Goal: Information Seeking & Learning: Learn about a topic

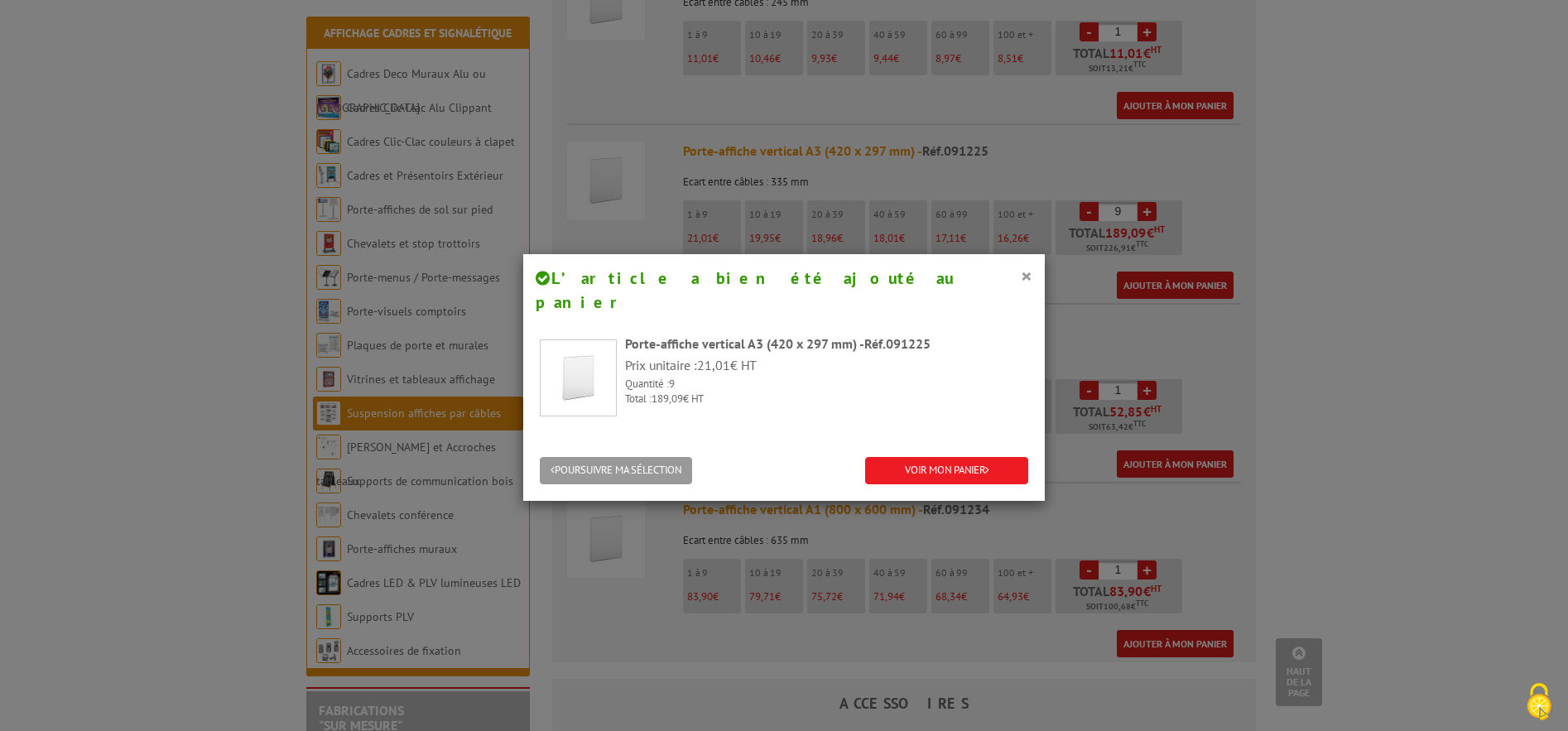
click at [1010, 280] on h4 "L’article a bien été ajouté au panier" at bounding box center [784, 290] width 497 height 47
click at [1021, 273] on button "×" at bounding box center [1026, 276] width 11 height 21
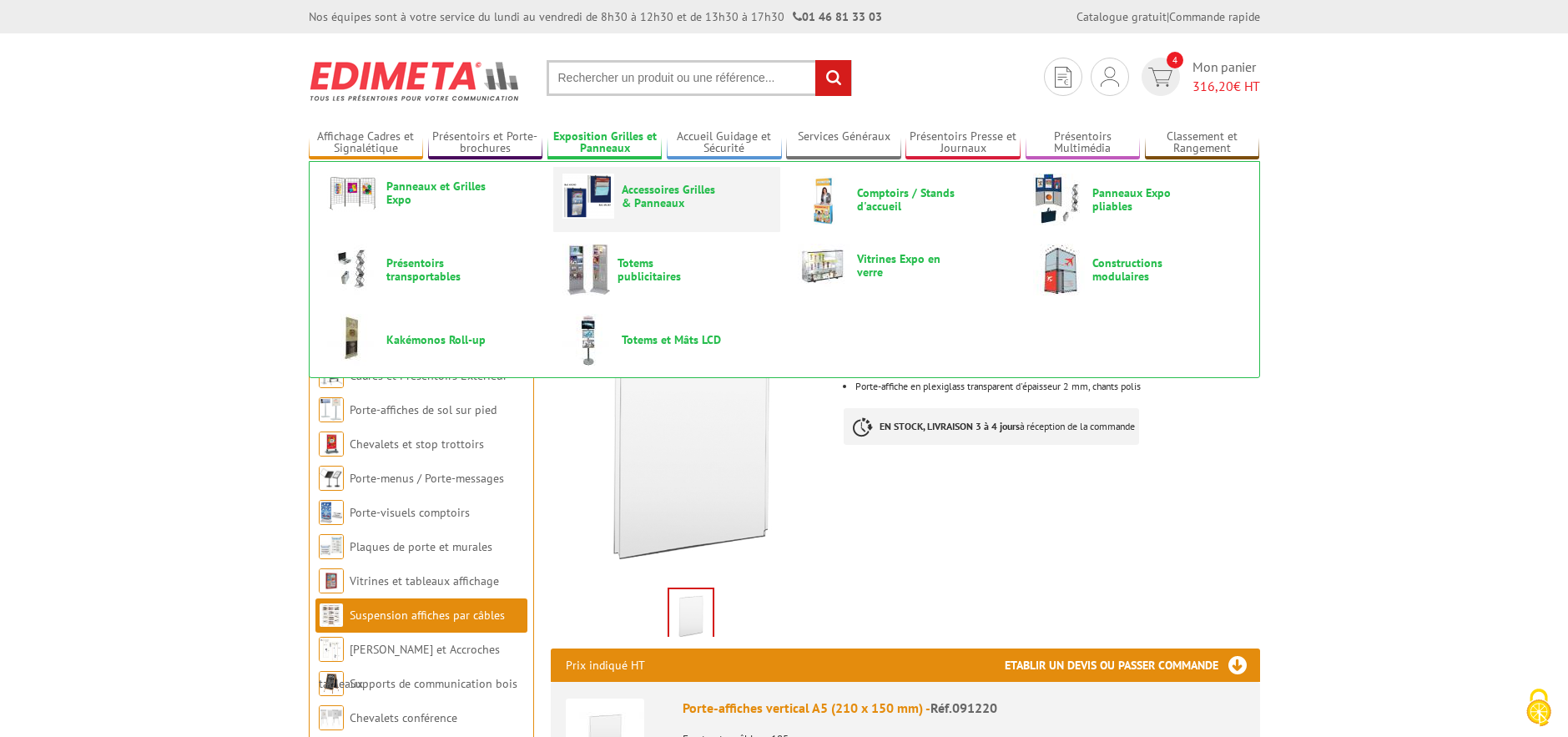
click at [646, 213] on link "Accessoires Grilles & Panneaux" at bounding box center [666, 196] width 208 height 45
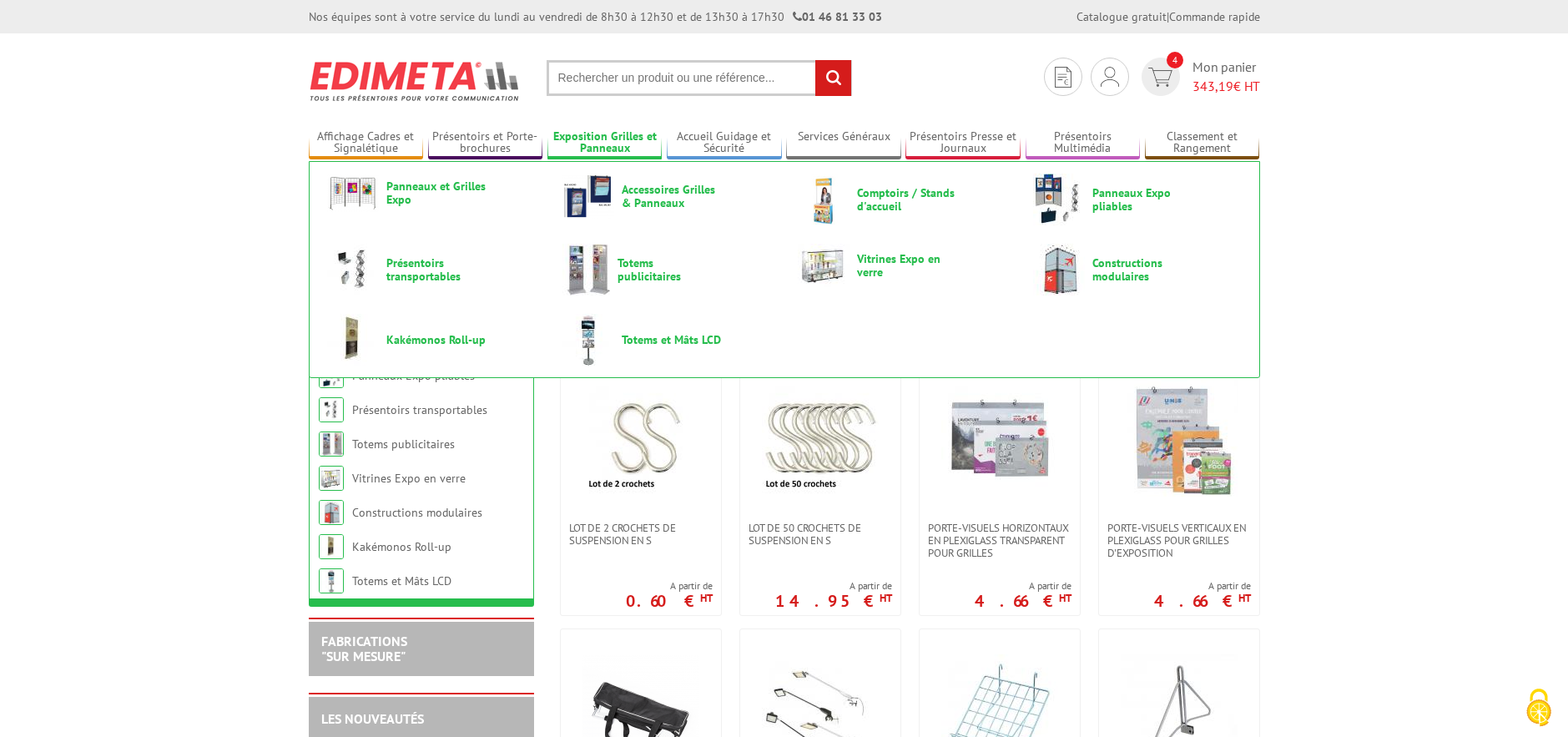
click at [630, 143] on link "Exposition Grilles et Panneaux" at bounding box center [604, 143] width 115 height 28
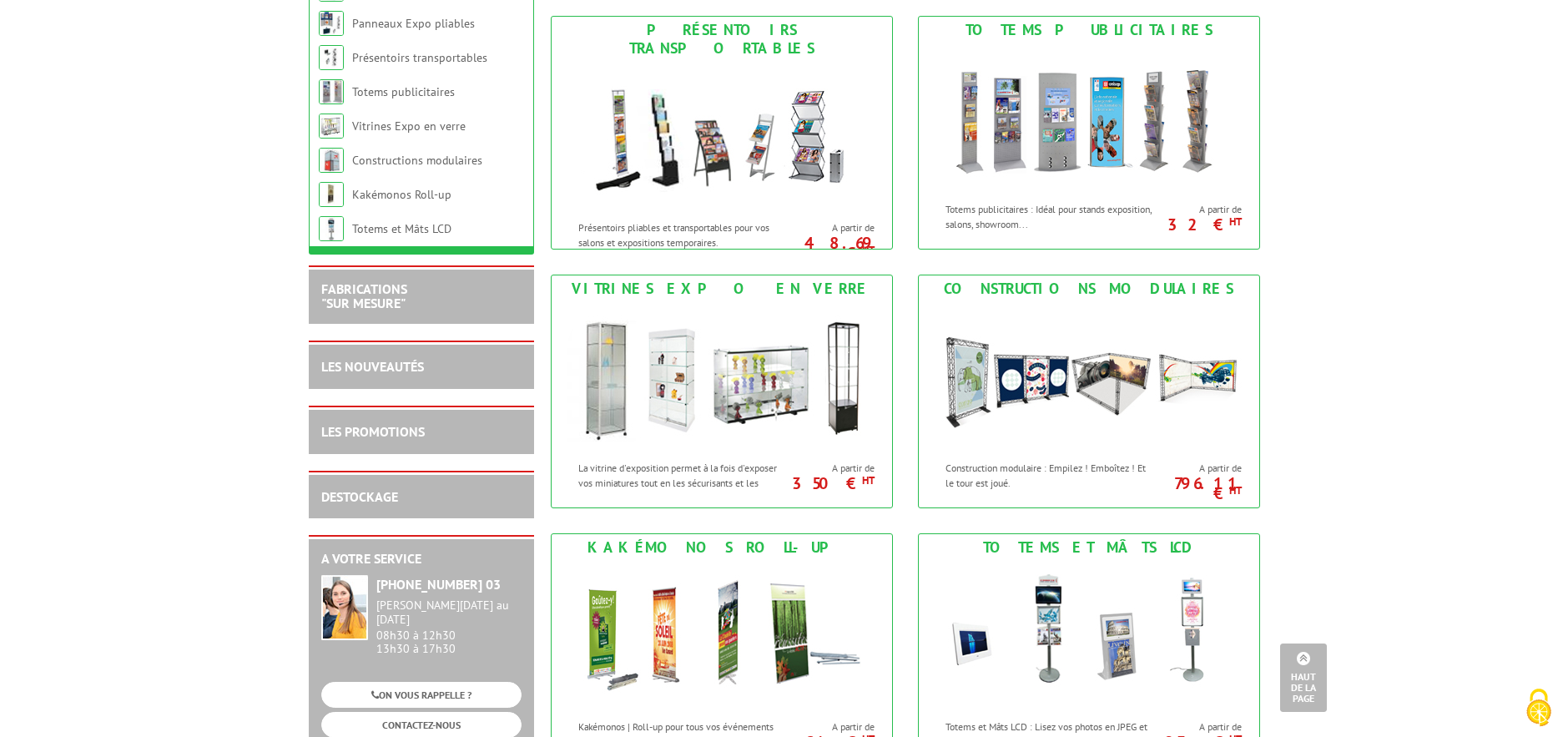
scroll to position [751, 0]
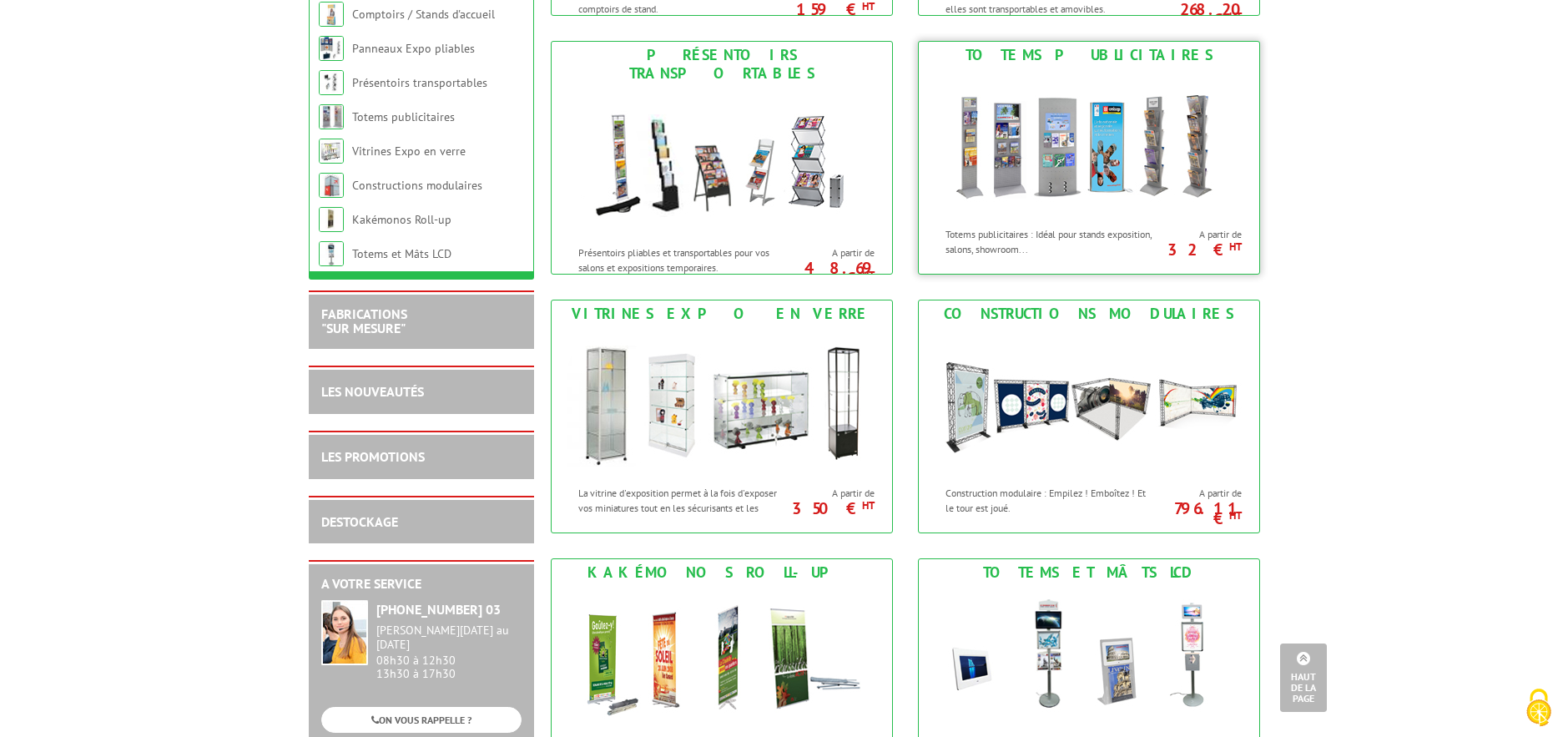
click at [1117, 184] on img at bounding box center [1089, 143] width 309 height 151
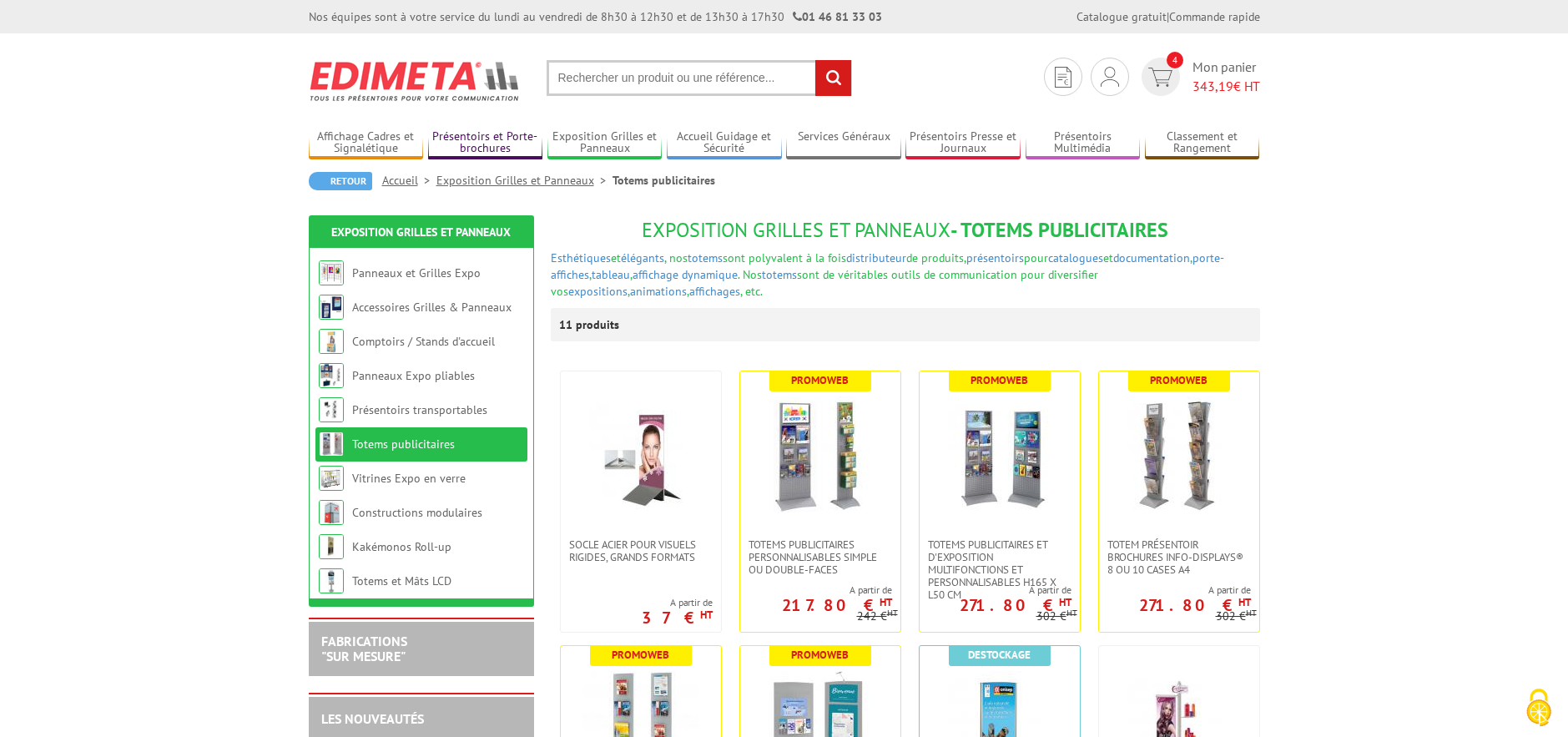
click at [514, 143] on link "Présentoirs et Porte-brochures" at bounding box center [485, 143] width 115 height 28
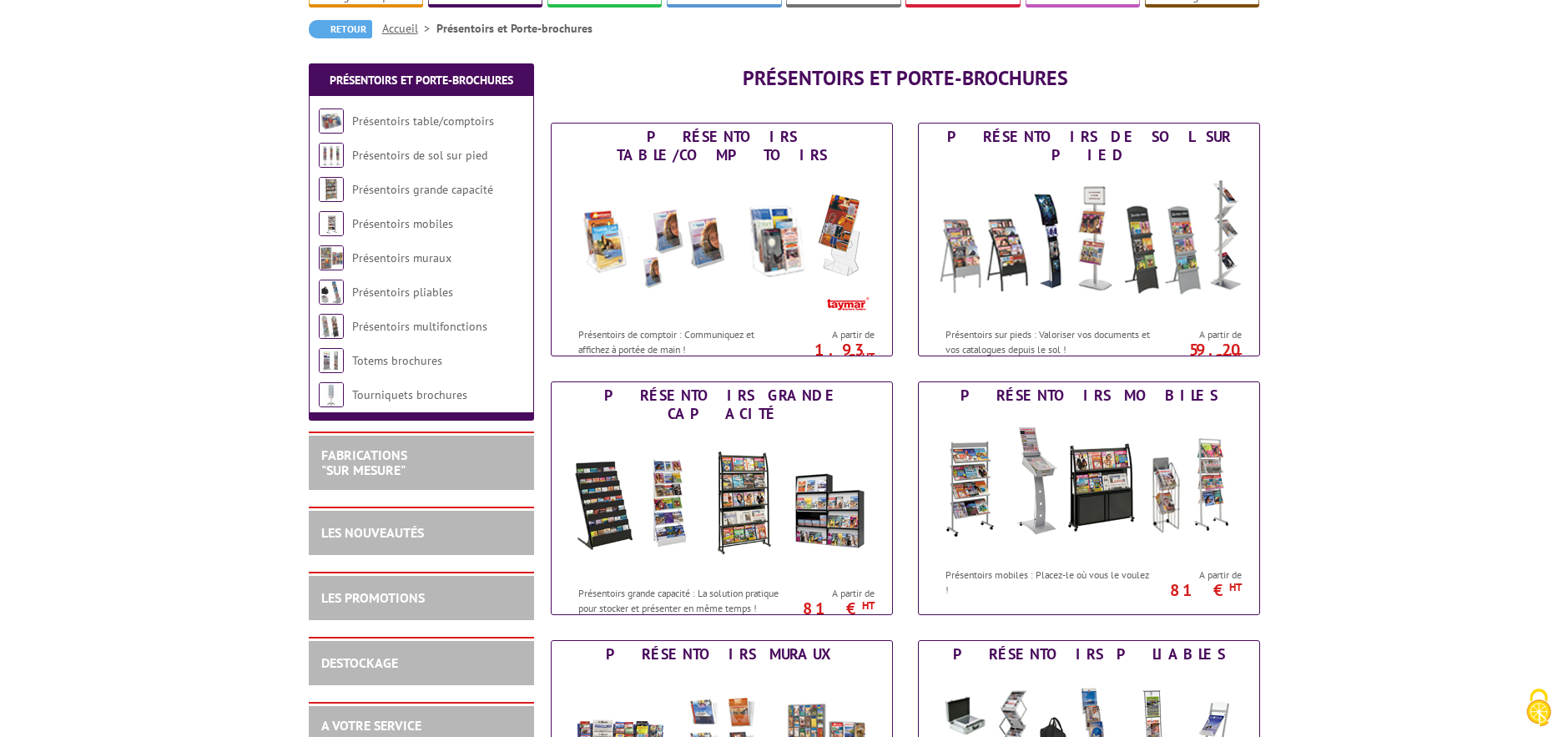
scroll to position [167, 0]
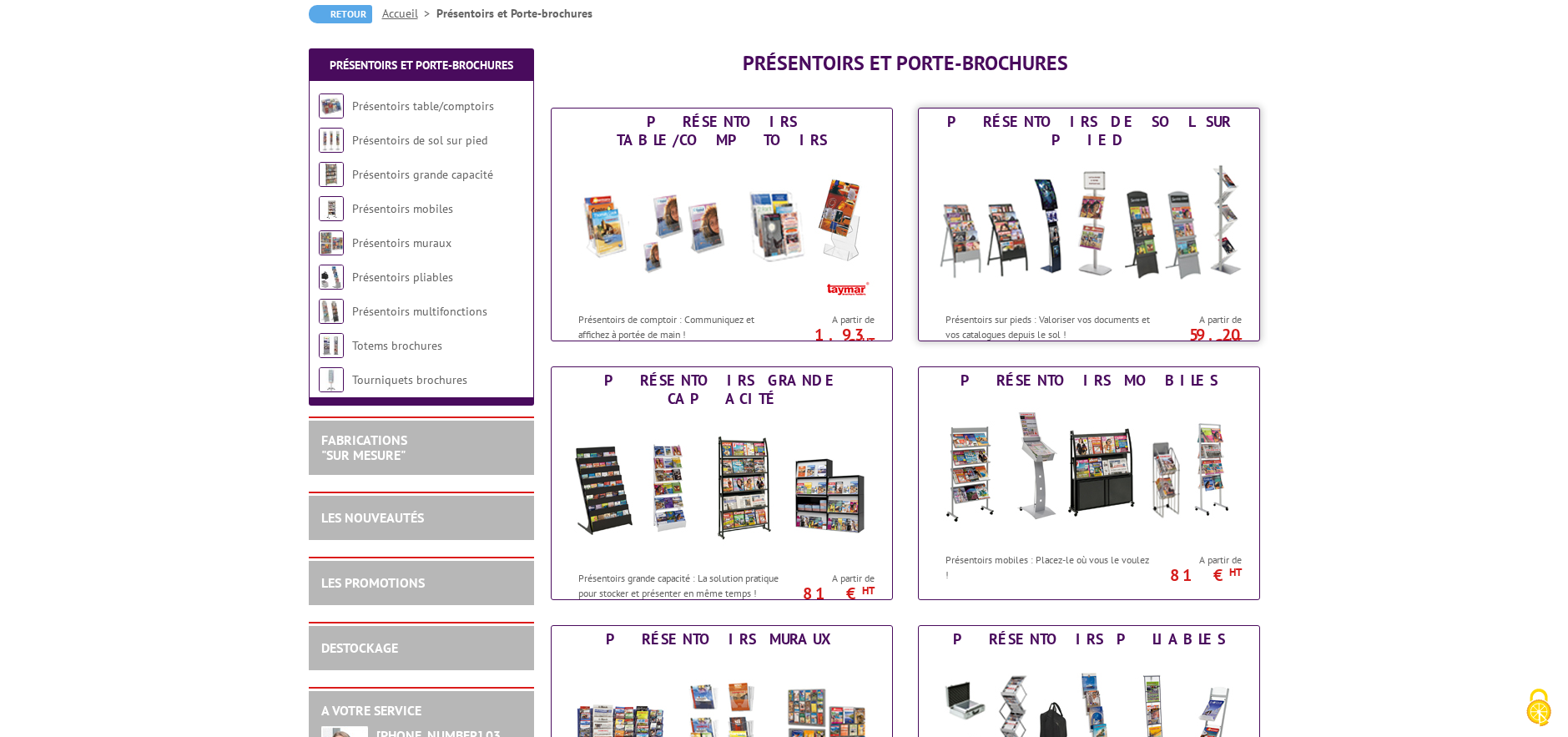
click at [1049, 276] on img at bounding box center [1089, 228] width 309 height 151
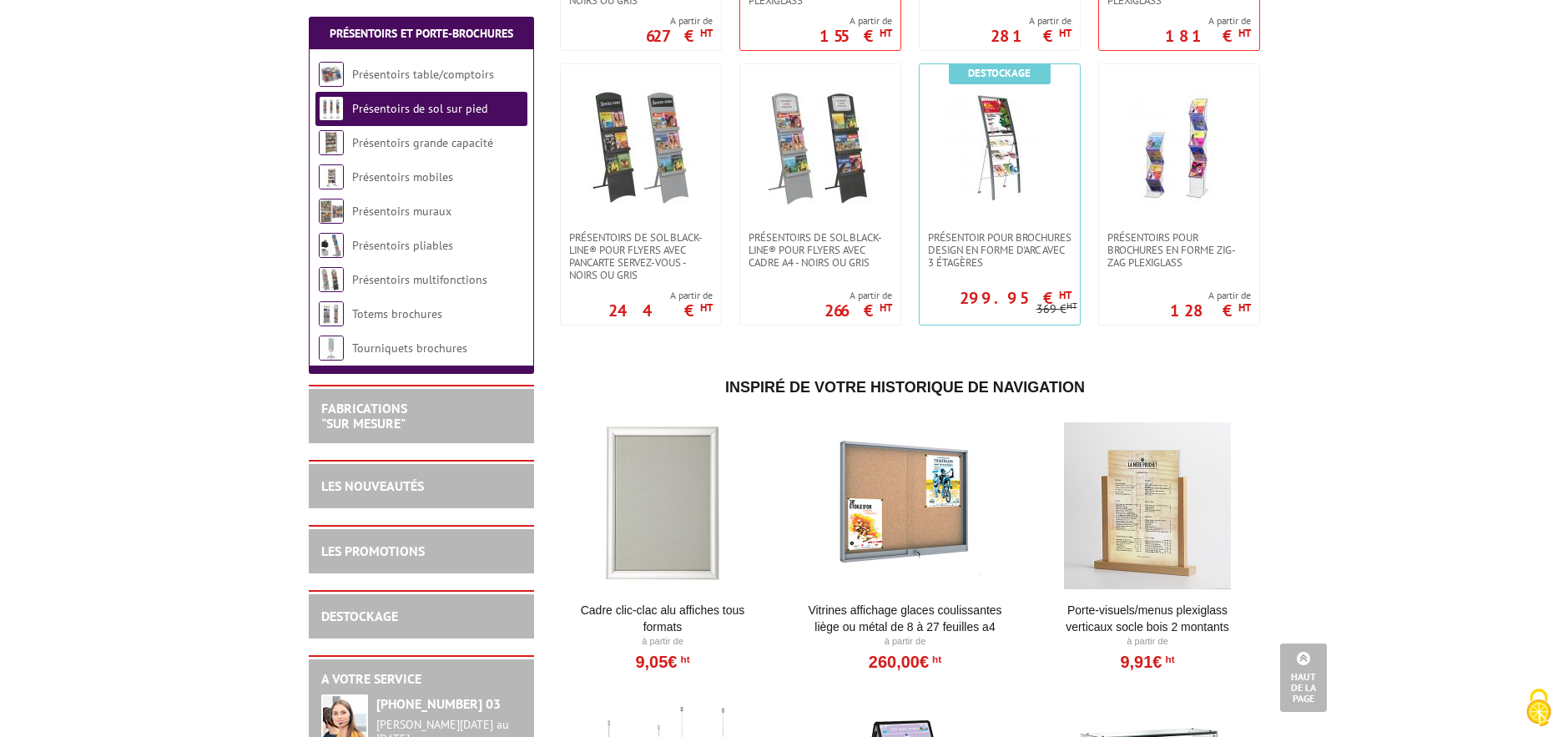
scroll to position [2587, 0]
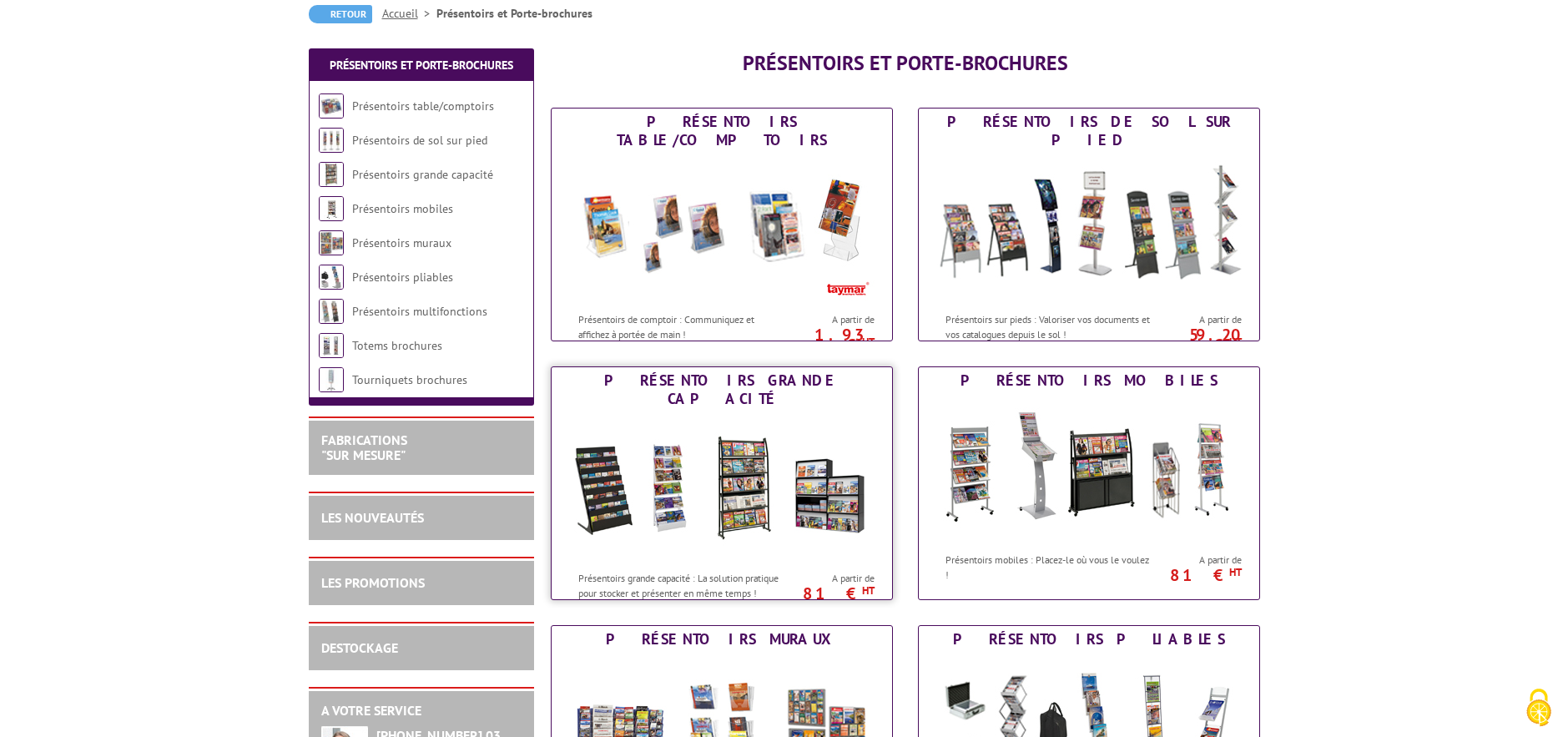
click at [796, 450] on img at bounding box center [722, 487] width 309 height 151
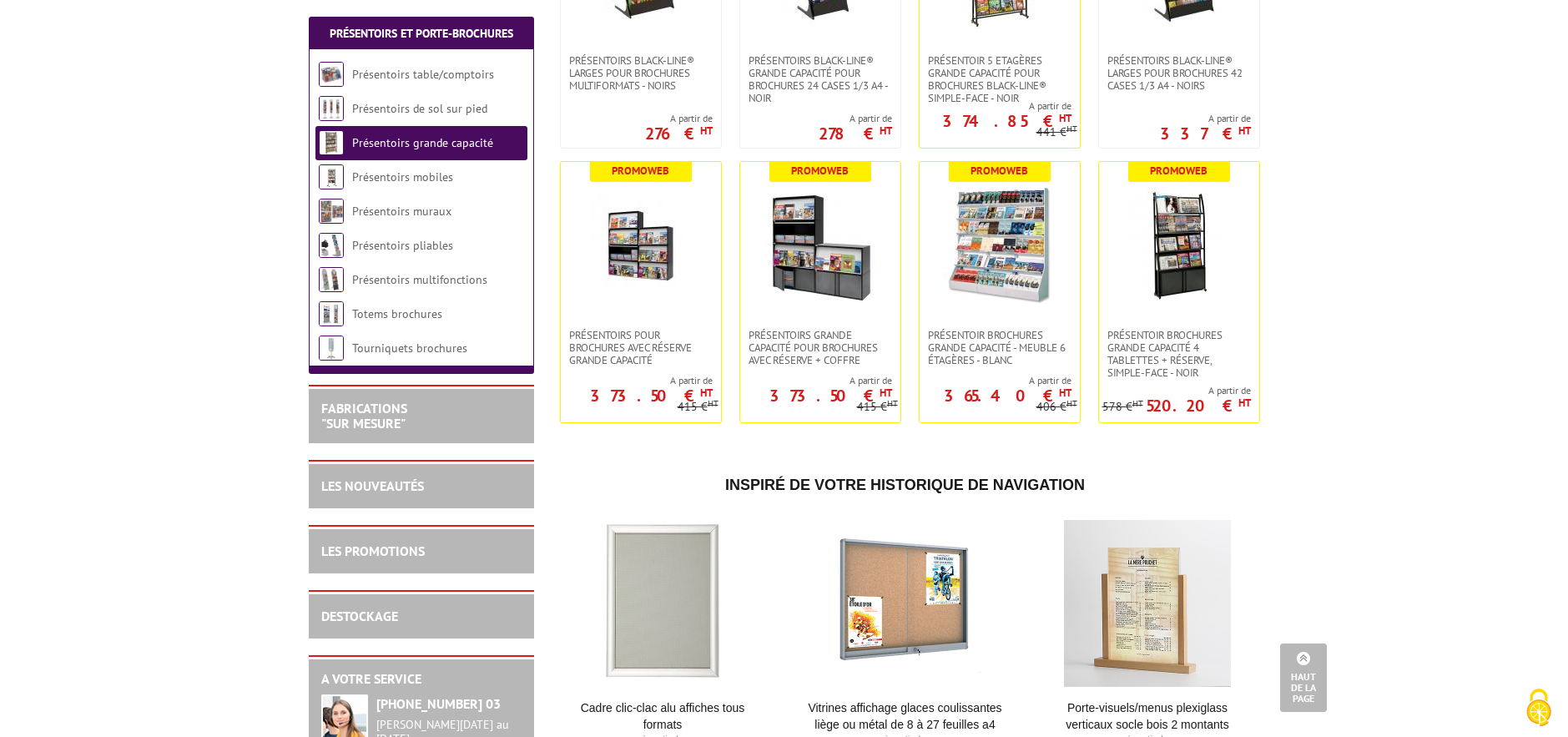
scroll to position [835, 0]
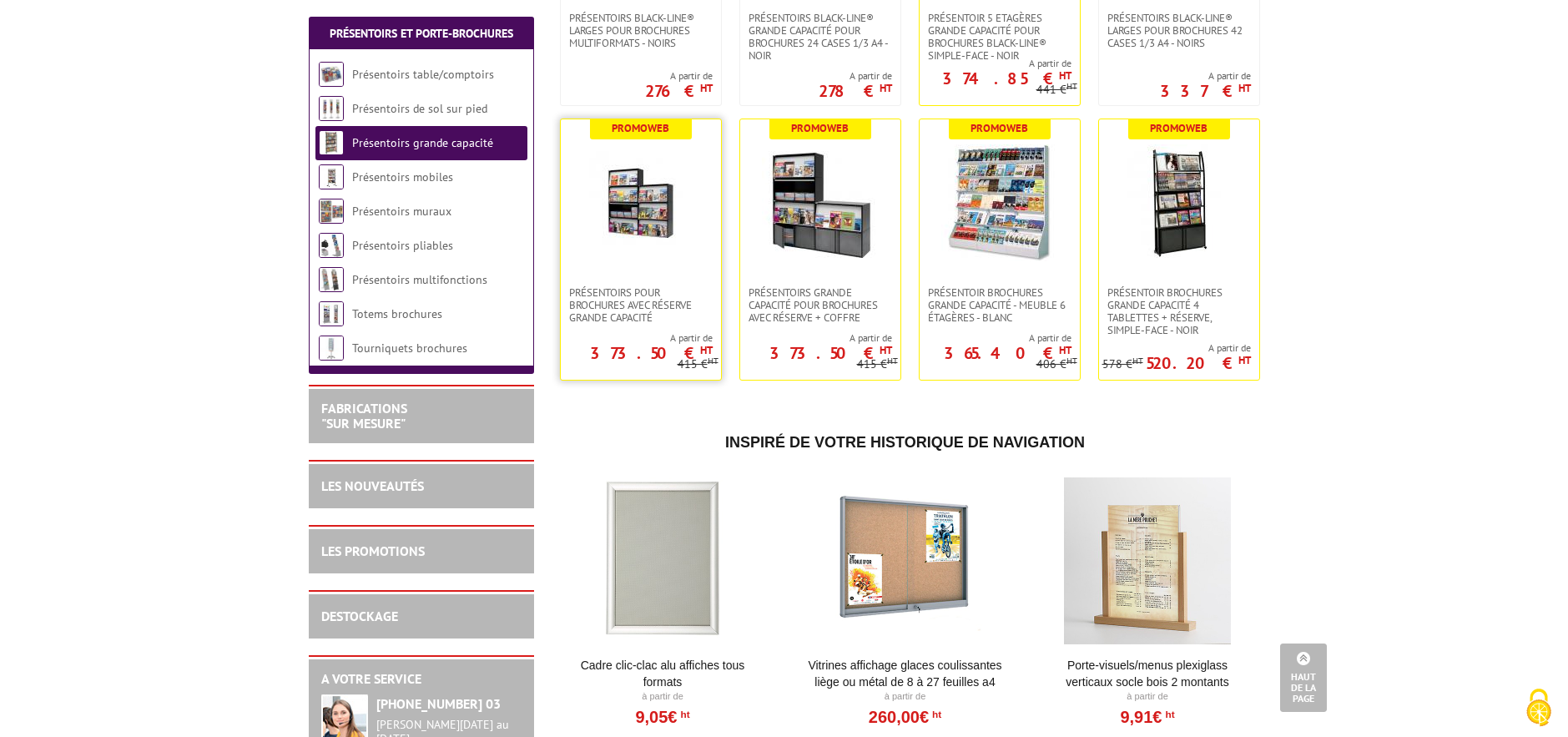
click at [638, 284] on link at bounding box center [641, 202] width 160 height 167
click at [1154, 315] on span "Présentoir brochures Grande capacité 4 tablettes + réserve, simple-face - Noir" at bounding box center [1179, 311] width 143 height 50
click at [993, 286] on span "Présentoir Brochures grande capacité - Meuble 6 étagères - Blanc" at bounding box center [999, 305] width 143 height 37
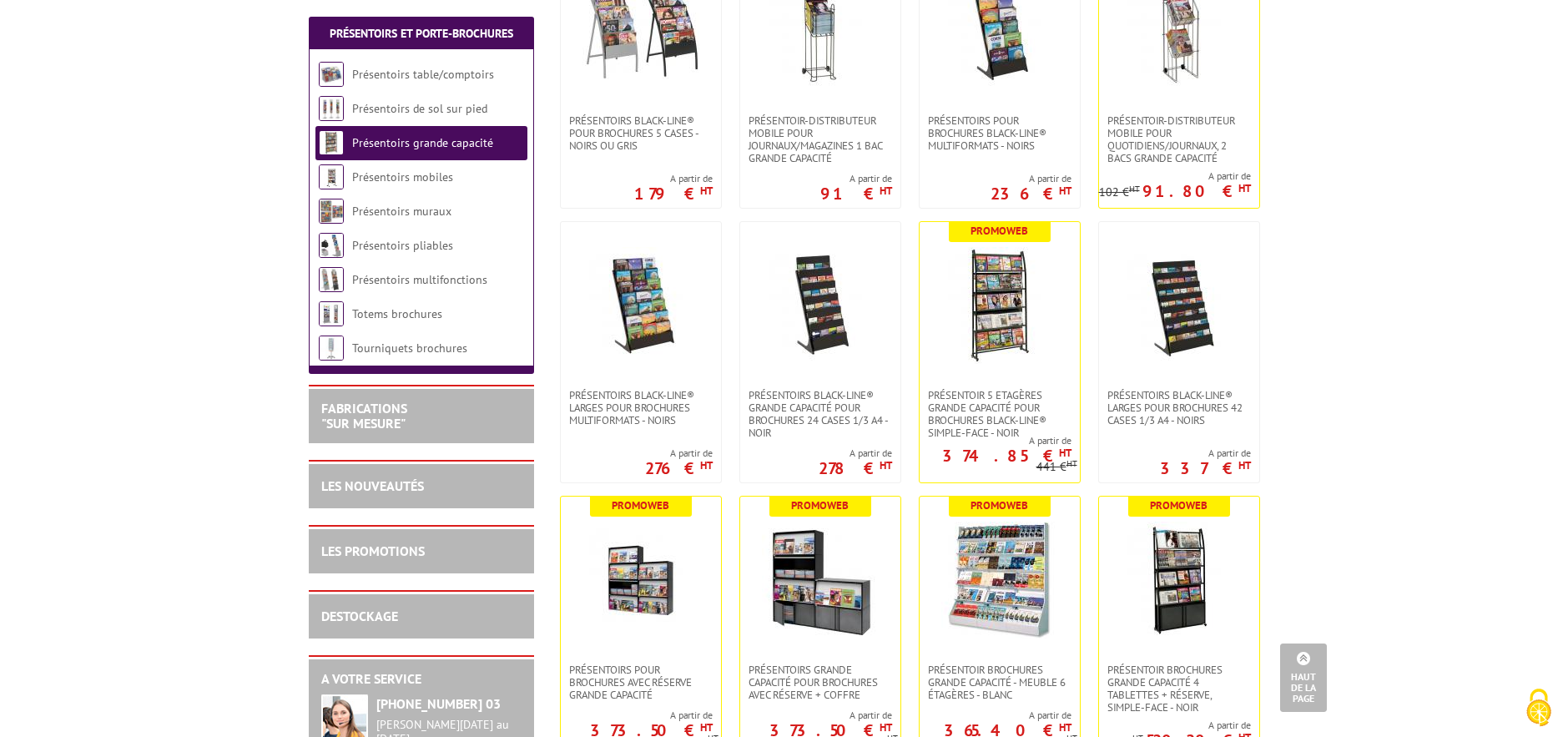
scroll to position [417, 0]
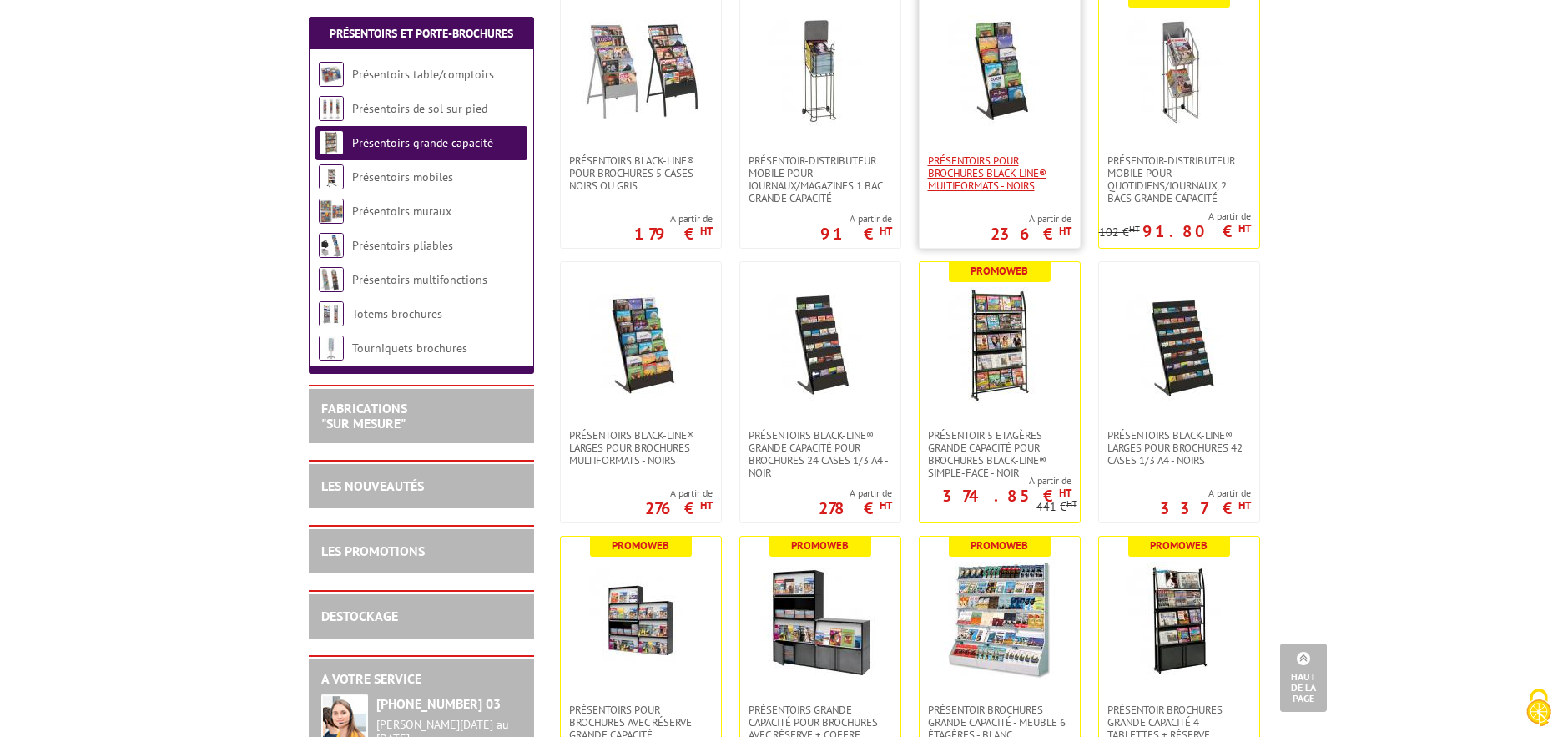
click at [948, 168] on span "Présentoirs pour Brochures Black-Line® multiformats - Noirs" at bounding box center [999, 173] width 143 height 37
click at [664, 381] on img at bounding box center [641, 345] width 117 height 117
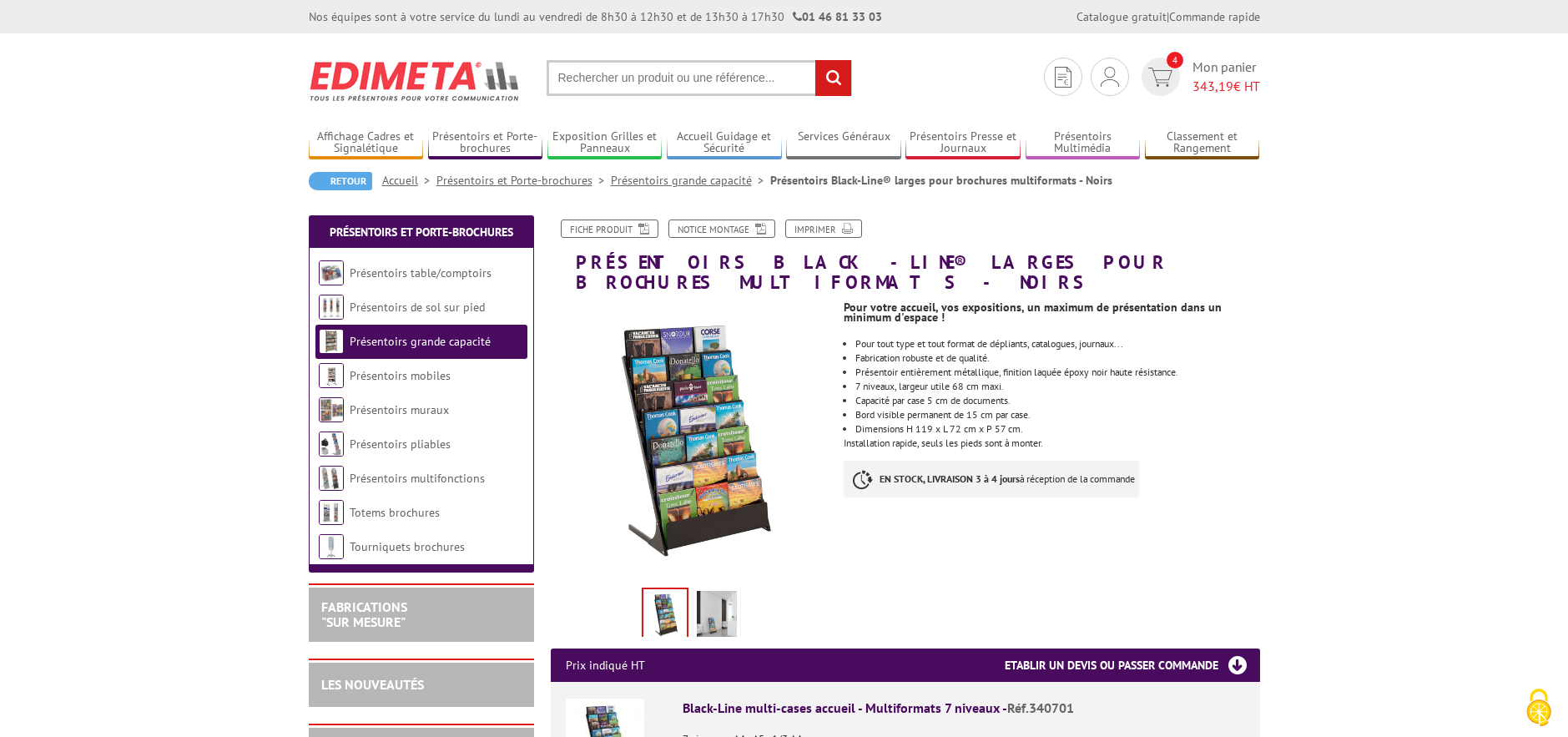
click at [719, 602] on img at bounding box center [716, 617] width 40 height 52
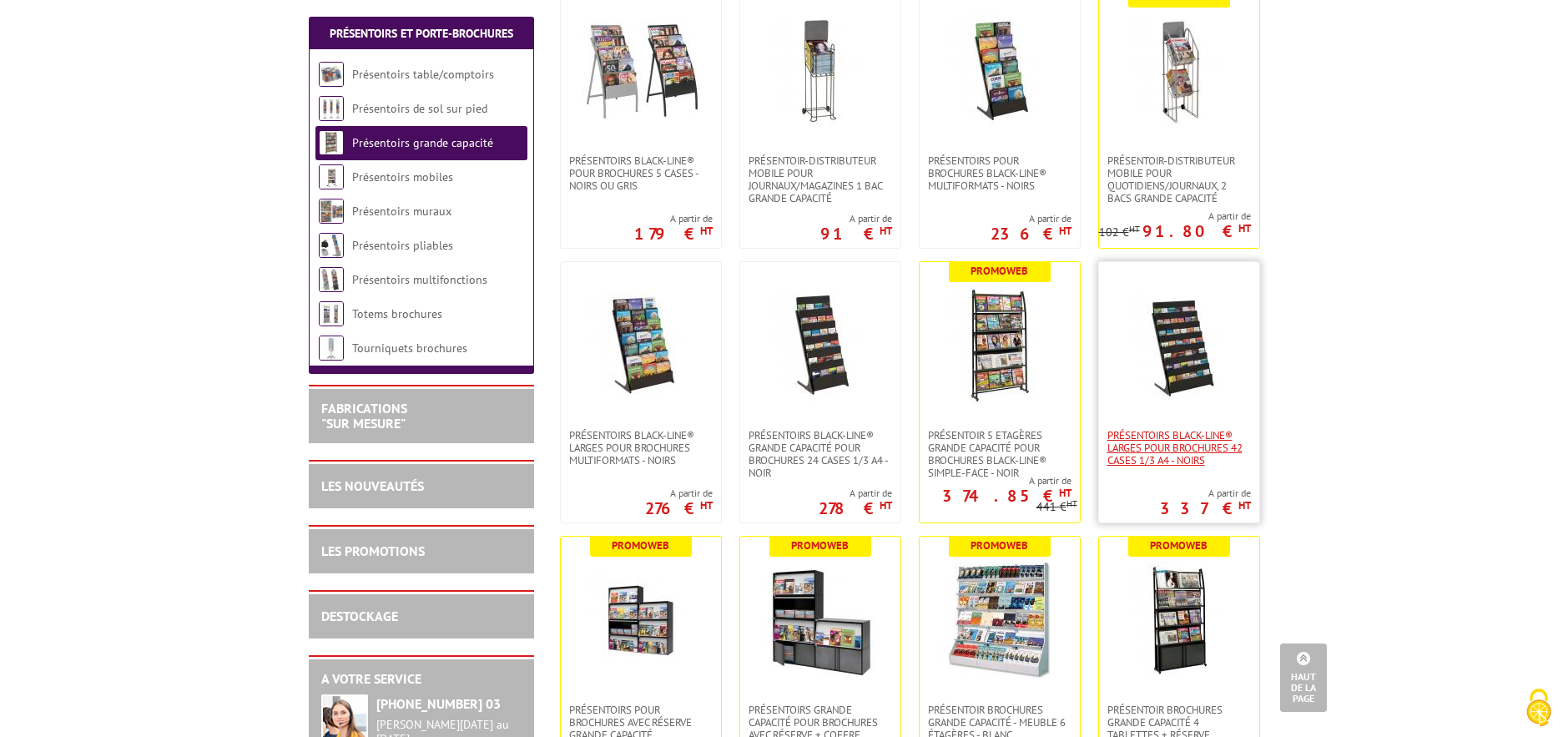
click at [1199, 430] on span "Présentoirs Black-Line® larges pour brochures 42 cases 1/3 A4 - Noirs" at bounding box center [1179, 447] width 143 height 37
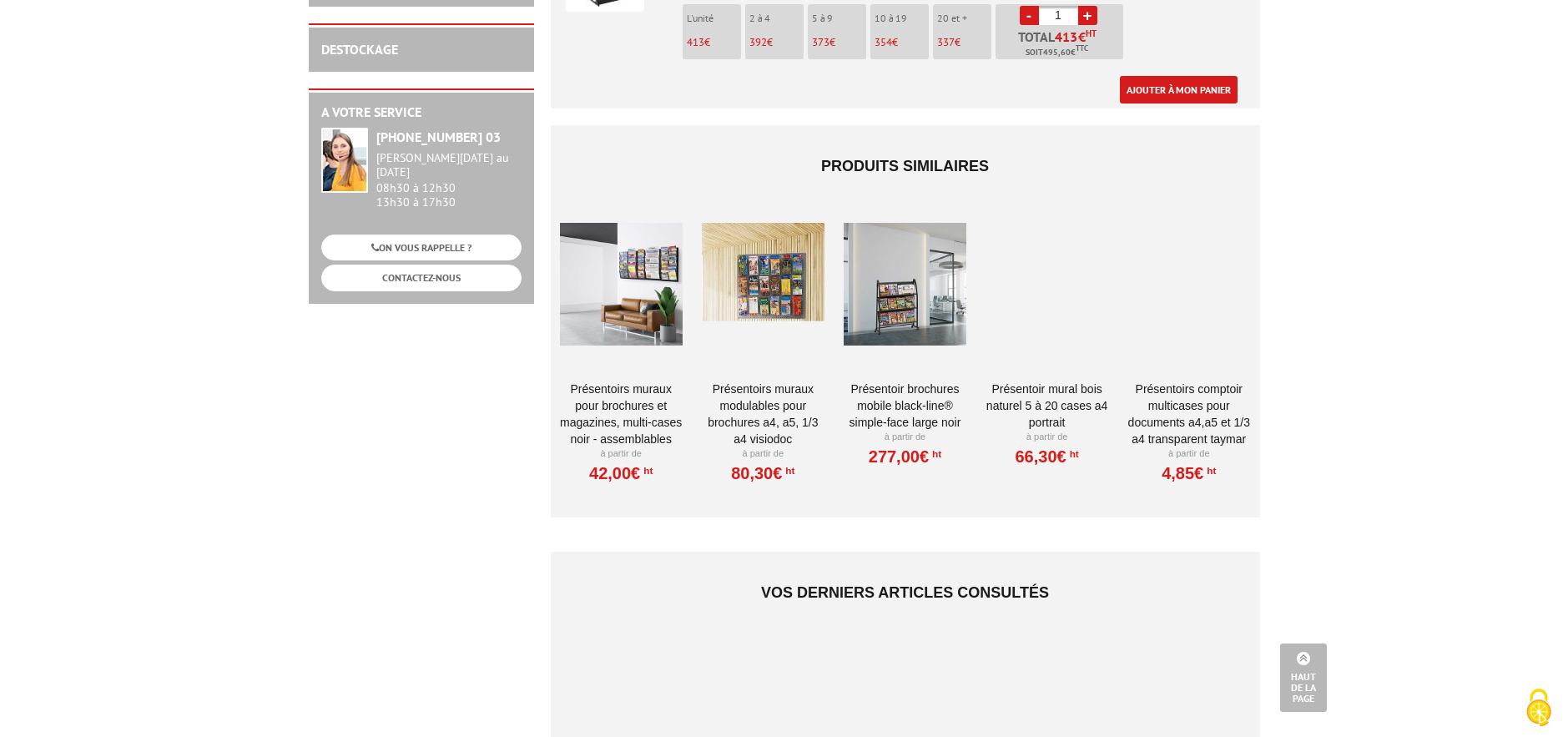
scroll to position [417, 0]
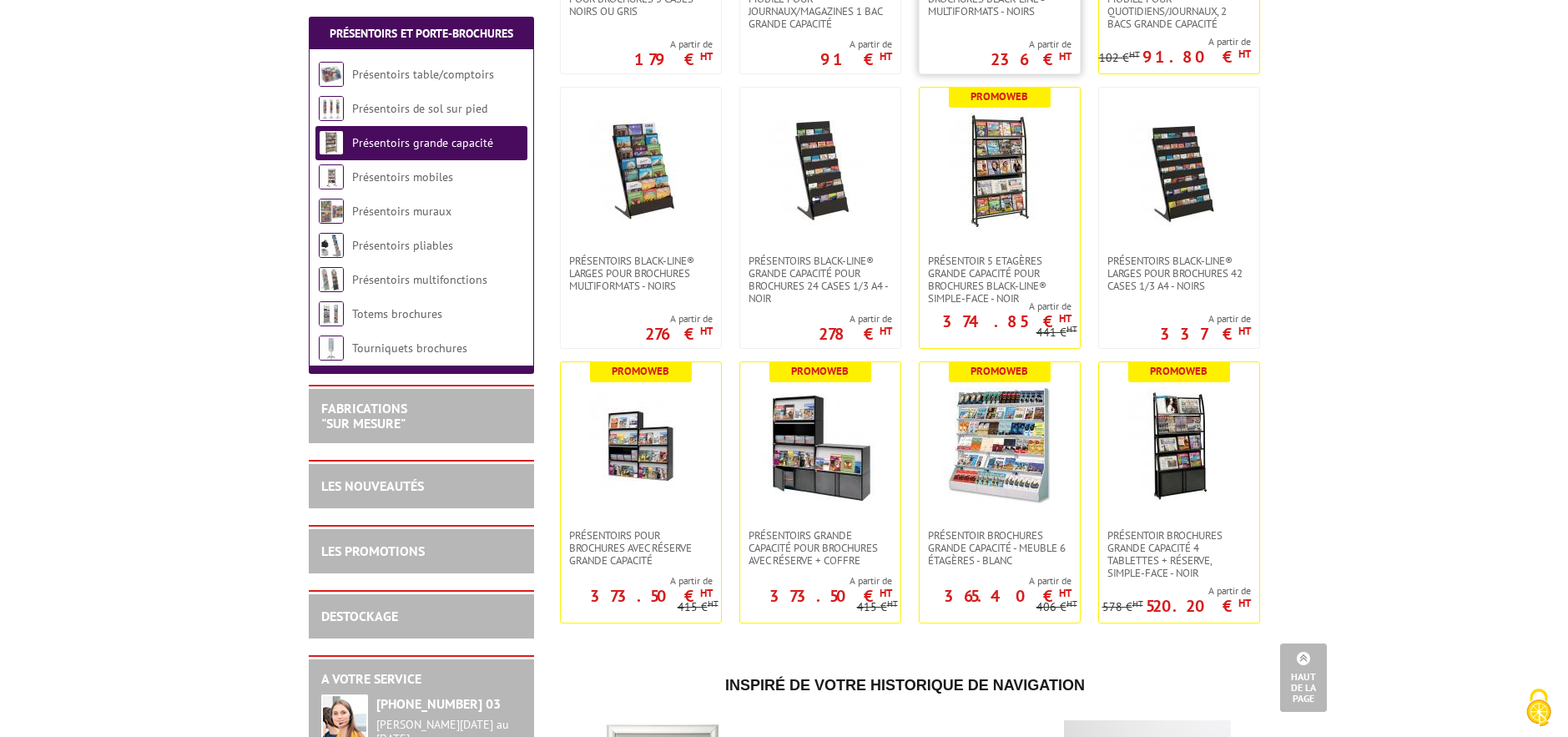
scroll to position [585, 0]
